Goal: Information Seeking & Learning: Learn about a topic

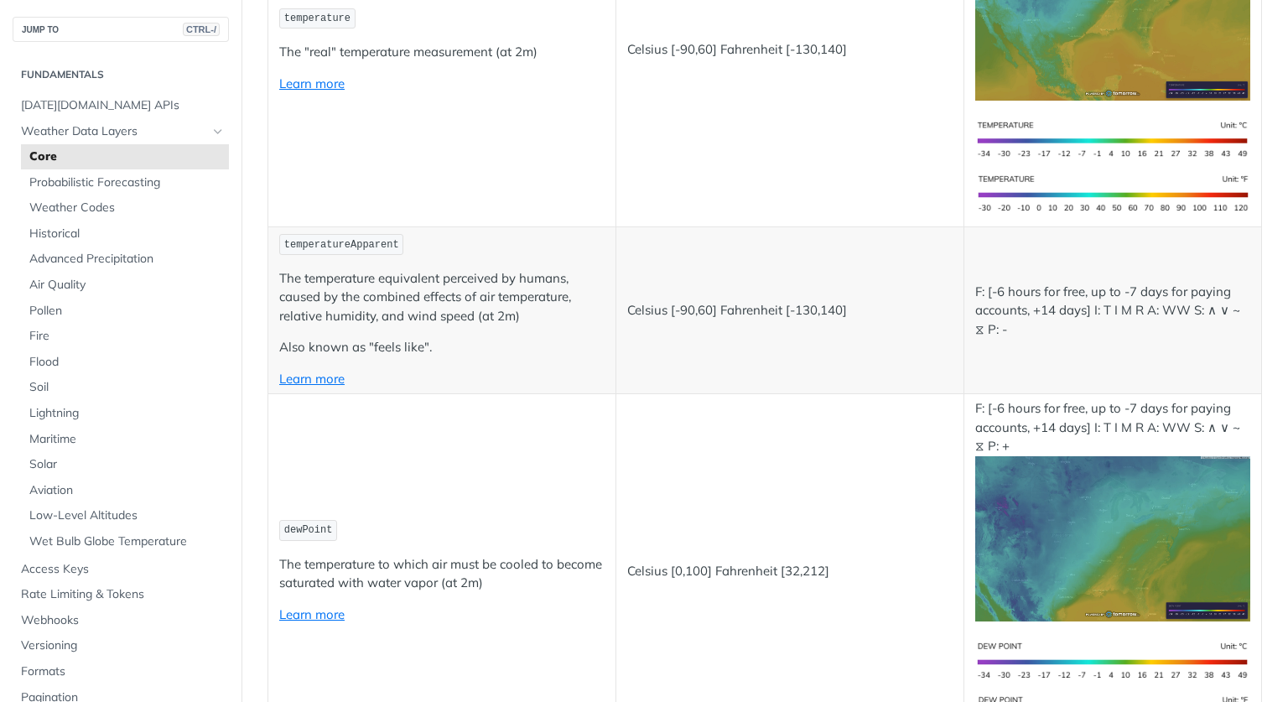
scroll to position [503, 0]
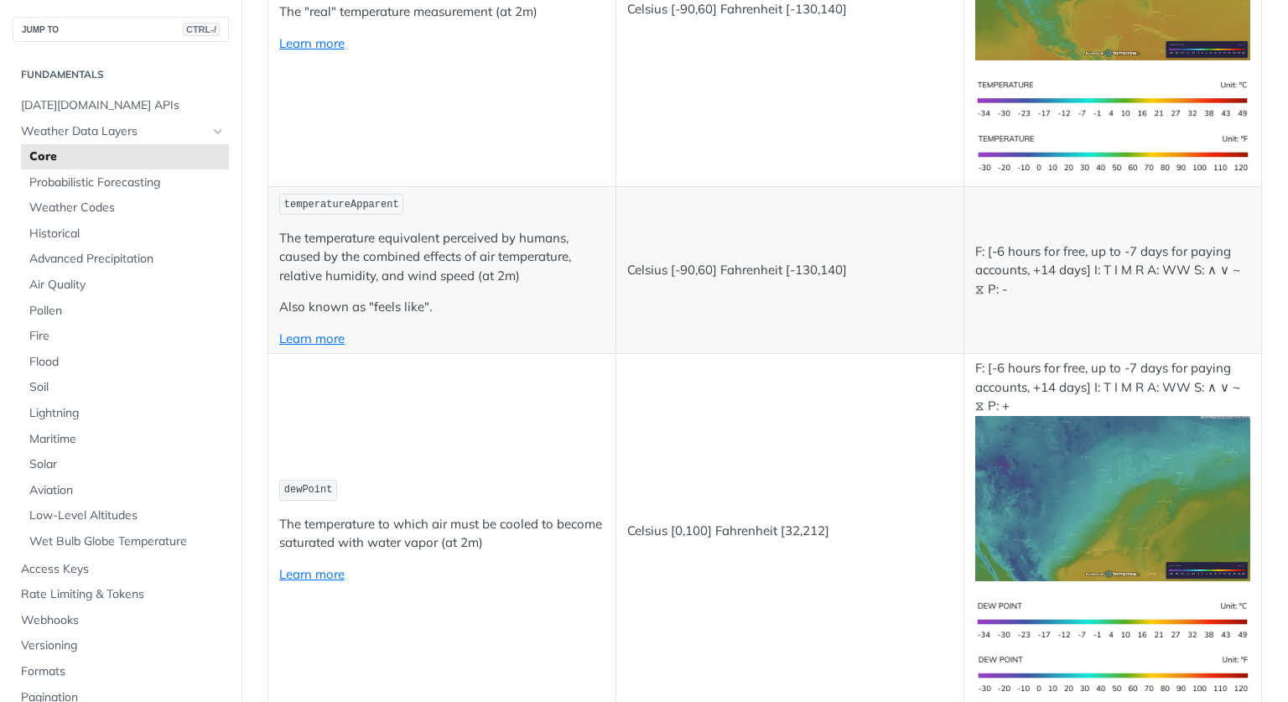
click at [1085, 495] on img "Expand image" at bounding box center [1114, 498] width 276 height 165
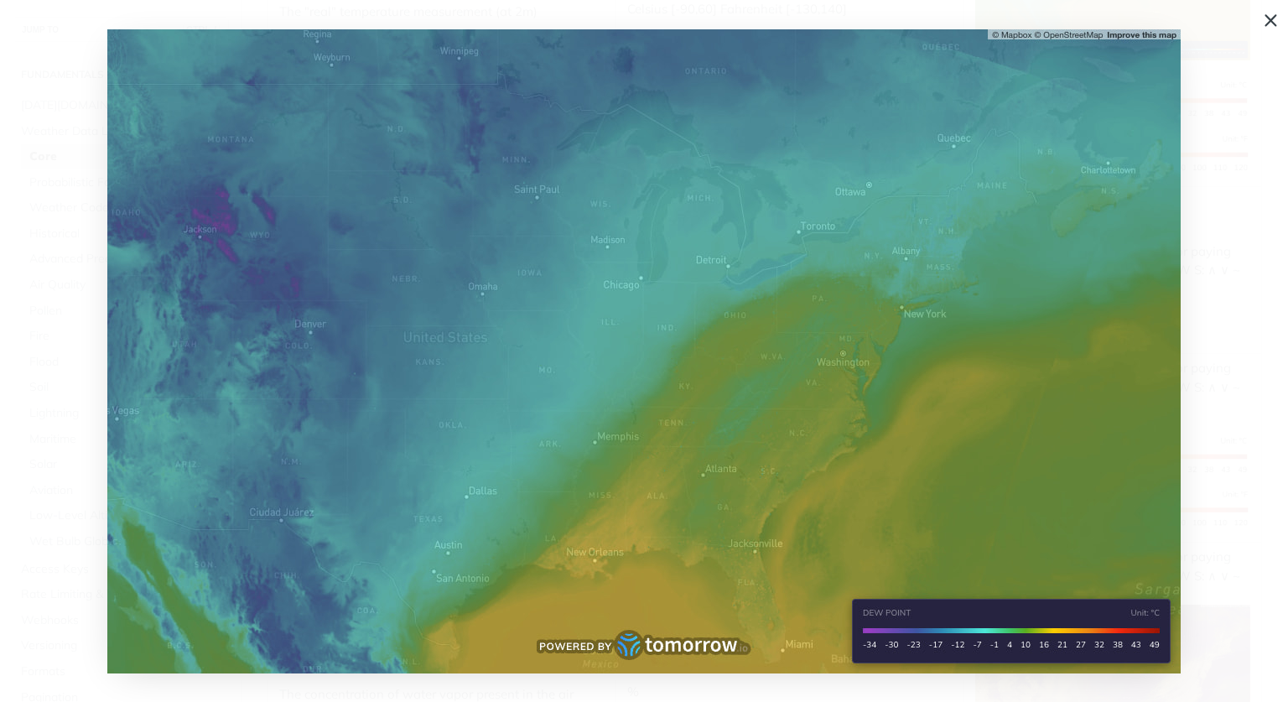
click at [918, 633] on img "Collapse image" at bounding box center [644, 351] width 1074 height 644
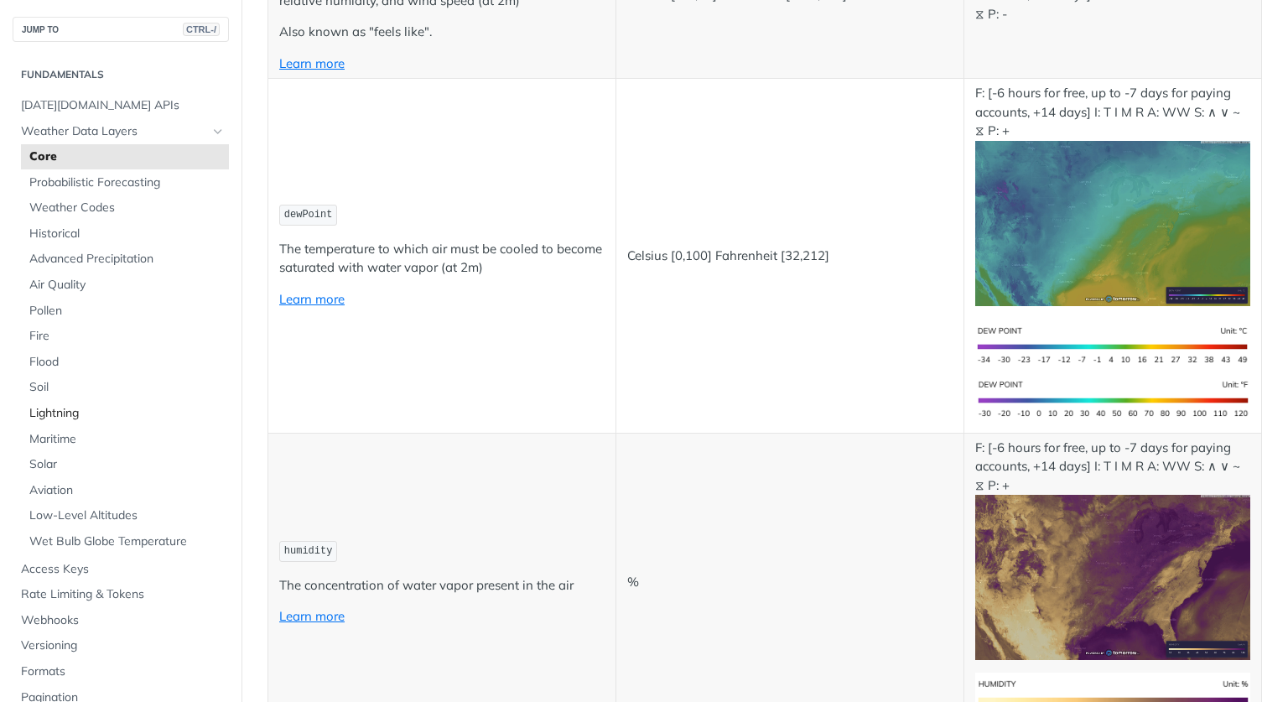
scroll to position [755, 0]
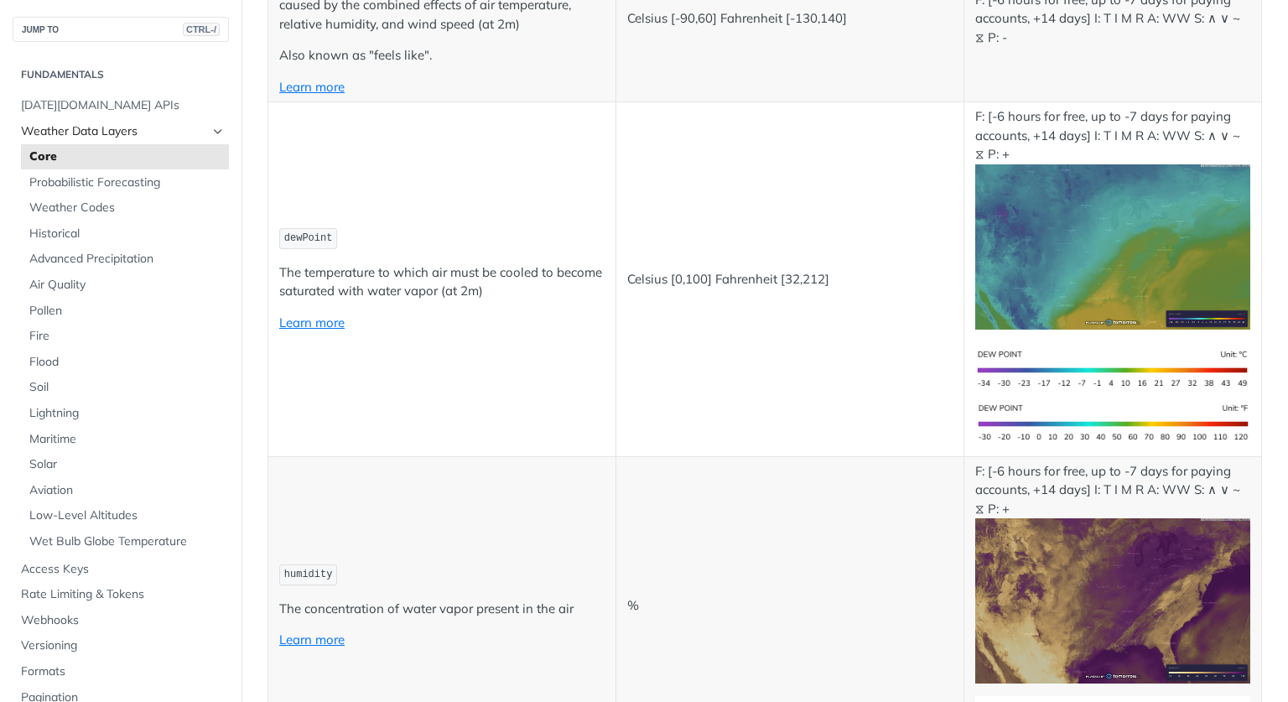
click at [34, 131] on span "Weather Data Layers" at bounding box center [114, 131] width 186 height 17
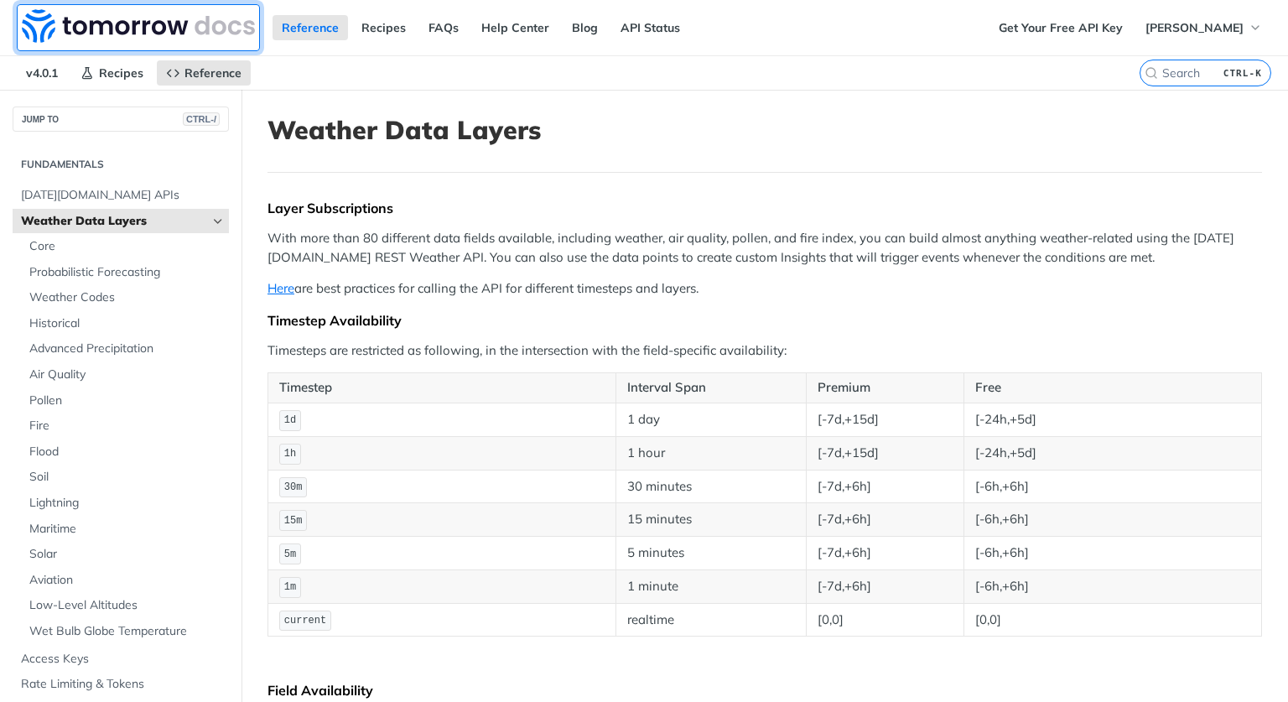
click at [134, 28] on img at bounding box center [138, 26] width 233 height 34
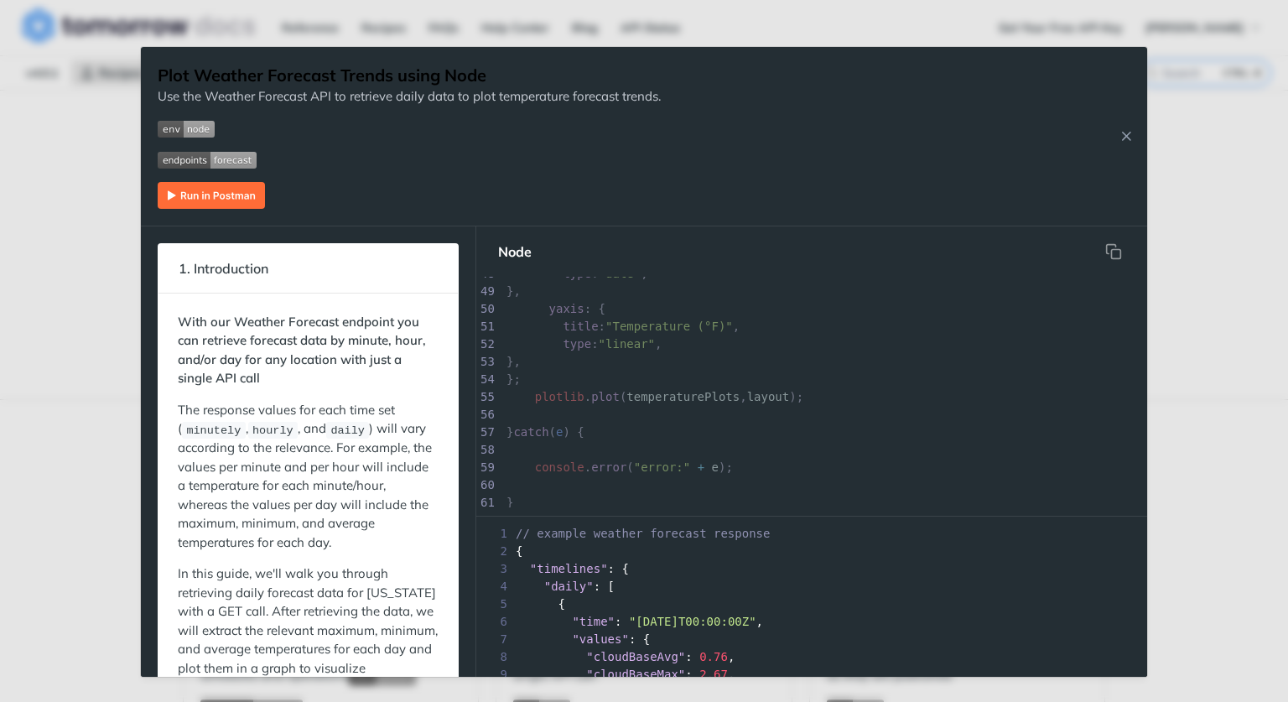
scroll to position [922, 0]
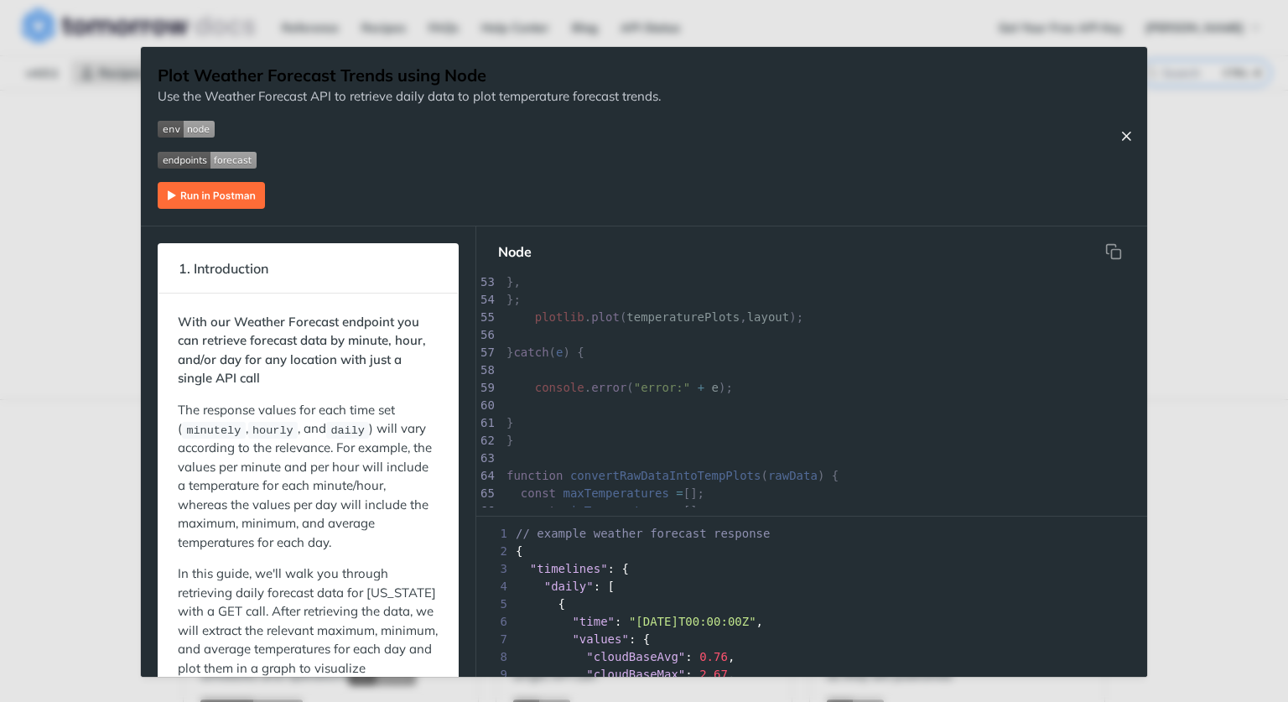
click at [1126, 133] on icon "Close Recipe" at bounding box center [1126, 135] width 15 height 15
